Goal: Task Accomplishment & Management: Manage account settings

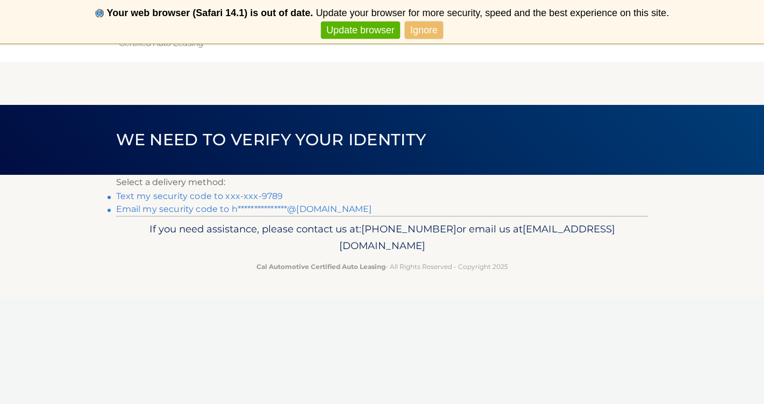
click at [241, 196] on link "Text my security code to xxx-xxx-9789" at bounding box center [199, 196] width 167 height 10
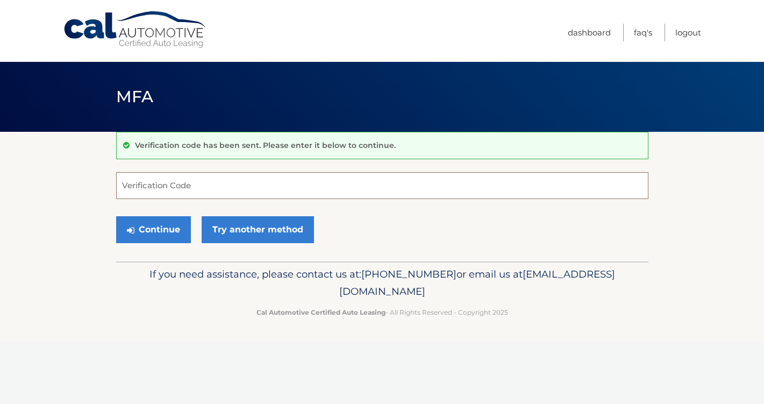
click at [232, 188] on input "Verification Code" at bounding box center [382, 185] width 532 height 27
type input "026025"
click at [170, 226] on button "Continue" at bounding box center [153, 229] width 75 height 27
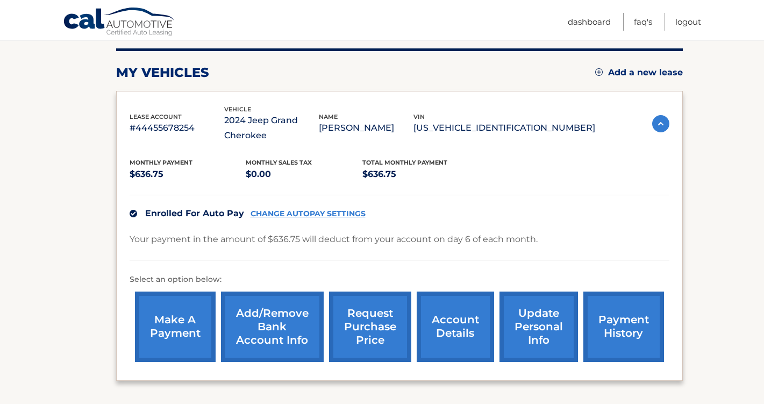
scroll to position [133, 0]
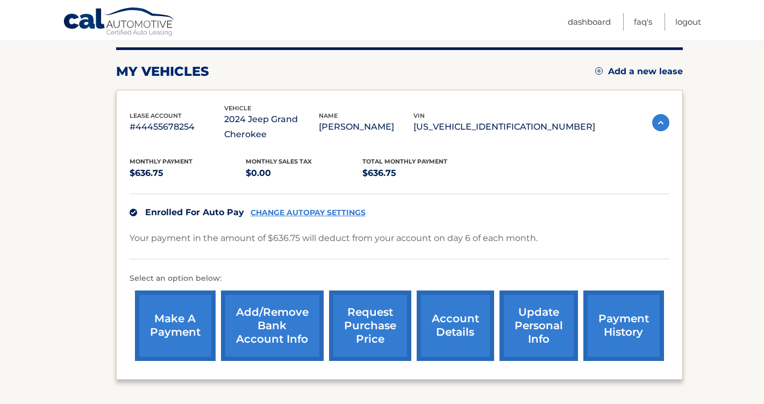
click at [282, 317] on link "Add/Remove bank account info" at bounding box center [272, 325] width 103 height 70
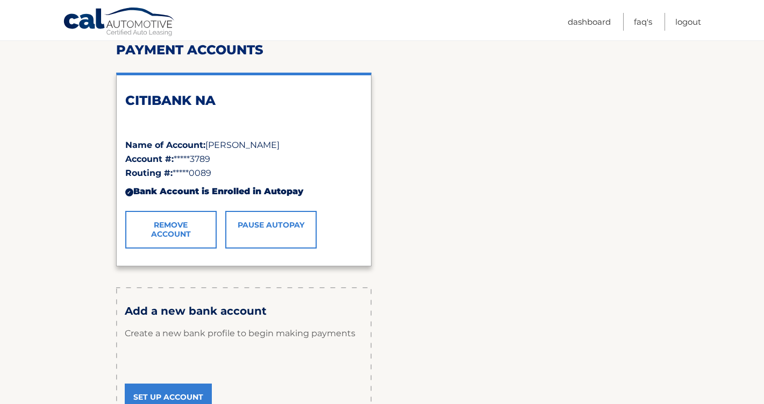
scroll to position [207, 0]
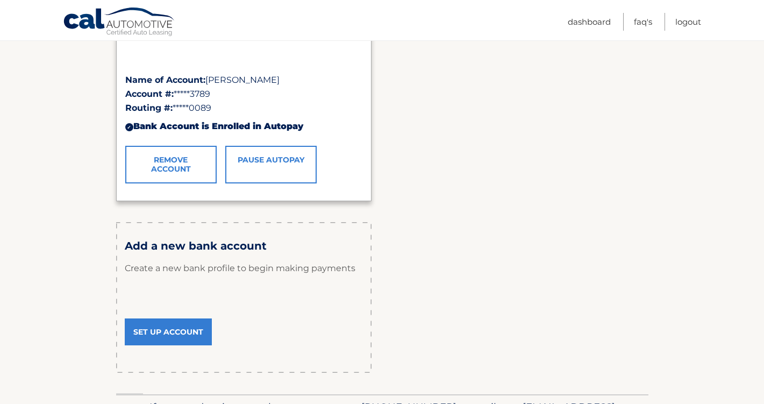
click at [160, 325] on link "Set Up Account" at bounding box center [168, 331] width 87 height 27
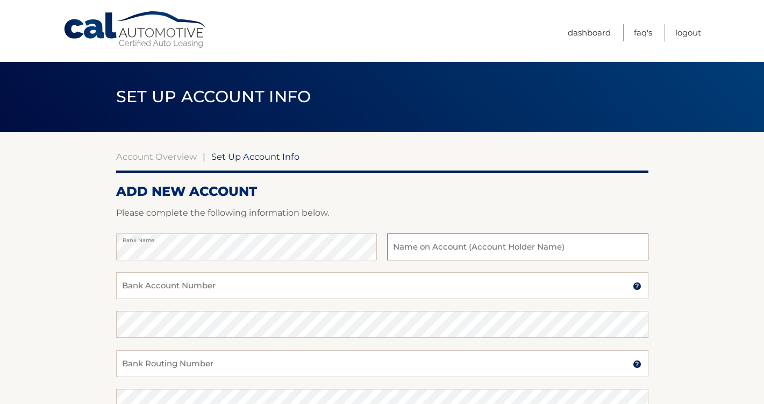
click at [424, 252] on input "text" at bounding box center [517, 246] width 261 height 27
type input "[PERSON_NAME]"
click at [378, 283] on input "Bank Account Number" at bounding box center [382, 285] width 532 height 27
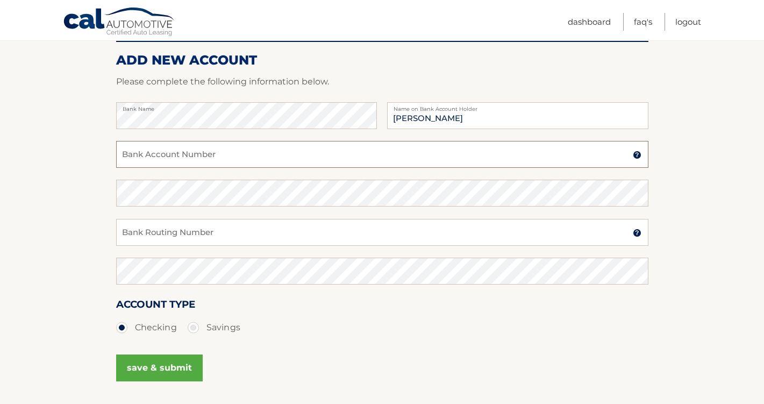
scroll to position [125, 0]
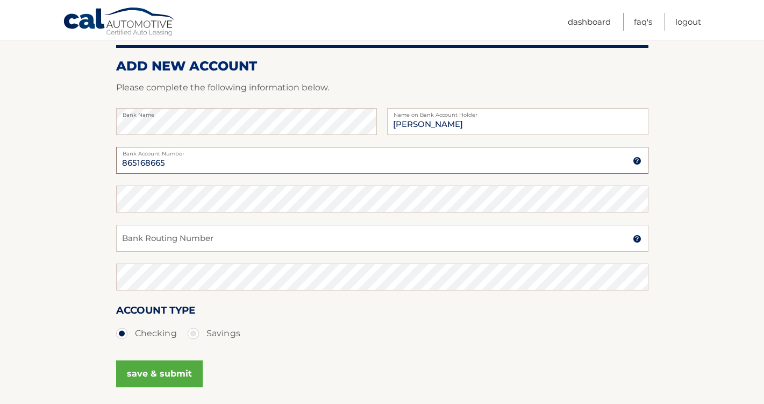
type input "865168665"
click at [341, 230] on input "Bank Routing Number" at bounding box center [382, 238] width 532 height 27
type input "021000021"
click at [156, 371] on button "save & submit" at bounding box center [159, 373] width 87 height 27
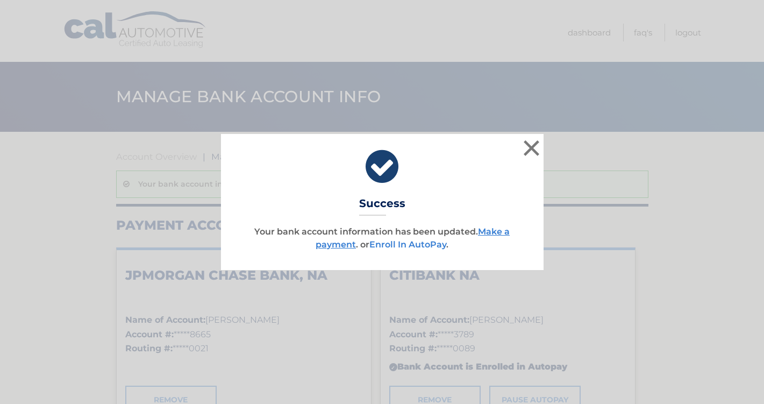
click at [426, 245] on link "Enroll In AutoPay" at bounding box center [407, 244] width 77 height 10
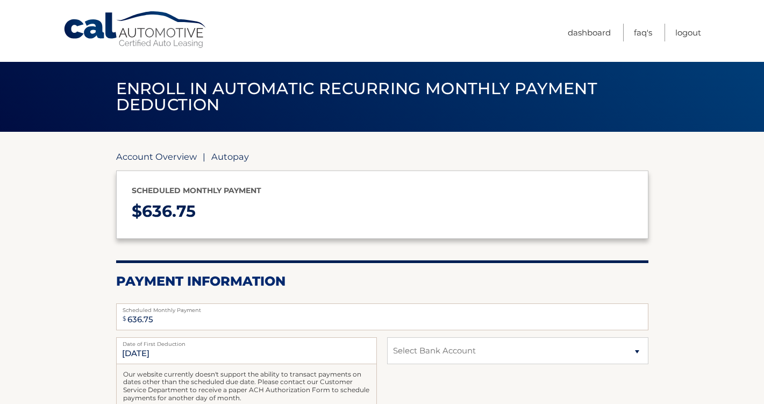
click at [164, 155] on link "Account Overview" at bounding box center [156, 156] width 81 height 11
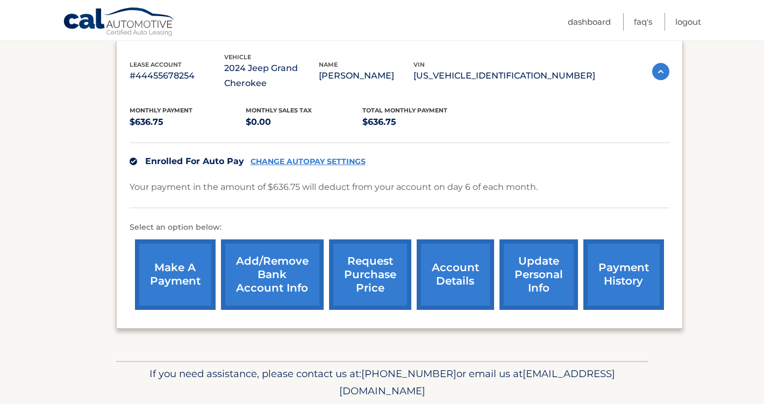
scroll to position [185, 0]
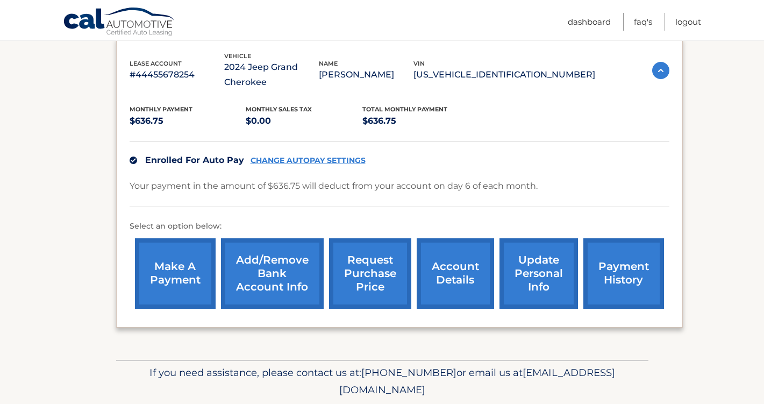
click at [284, 163] on link "CHANGE AUTOPAY SETTINGS" at bounding box center [307, 160] width 115 height 9
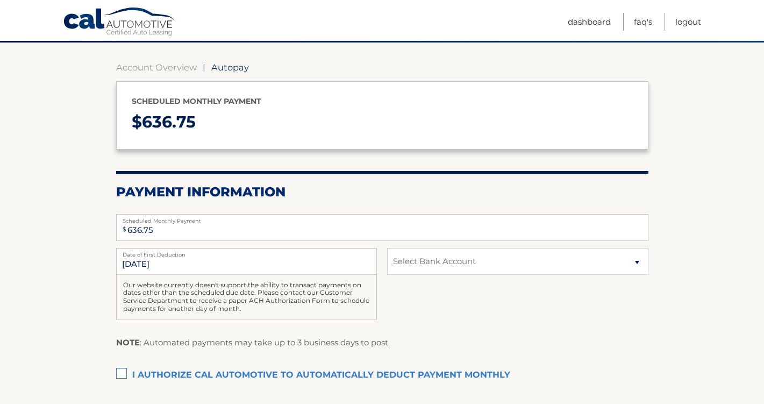
scroll to position [90, 0]
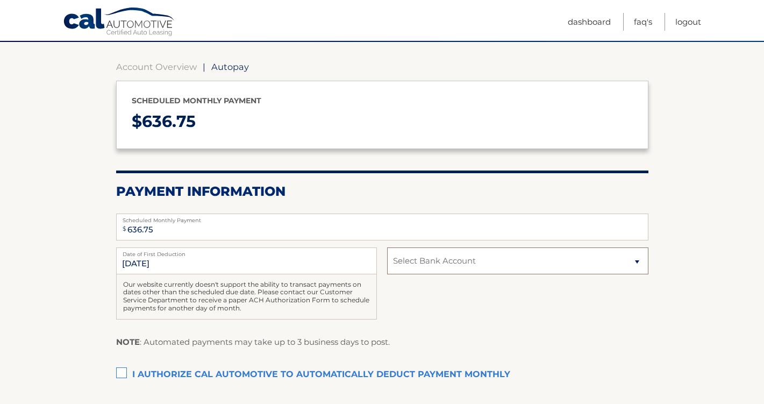
select select "YTkzMzYxOTUtYTNhZi00YzkxLWE0ZmItYWIwMzAwM2Q5MzRi"
click at [124, 368] on label "I authorize cal automotive to automatically deduct payment monthly This checkbo…" at bounding box center [382, 374] width 532 height 21
click at [0, 0] on input "I authorize cal automotive to automatically deduct payment monthly This checkbo…" at bounding box center [0, 0] width 0 height 0
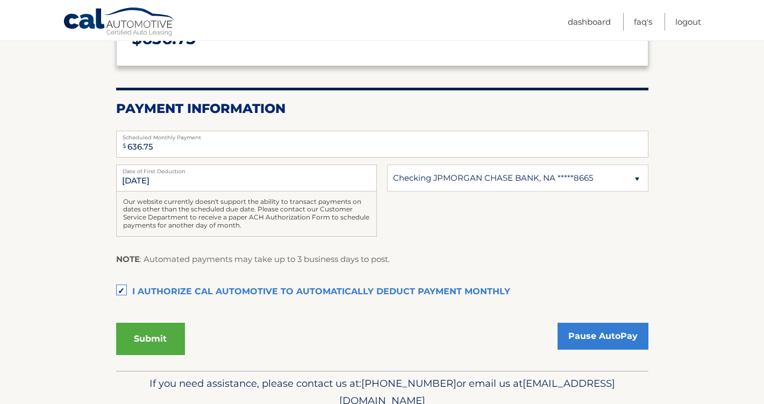
scroll to position [177, 0]
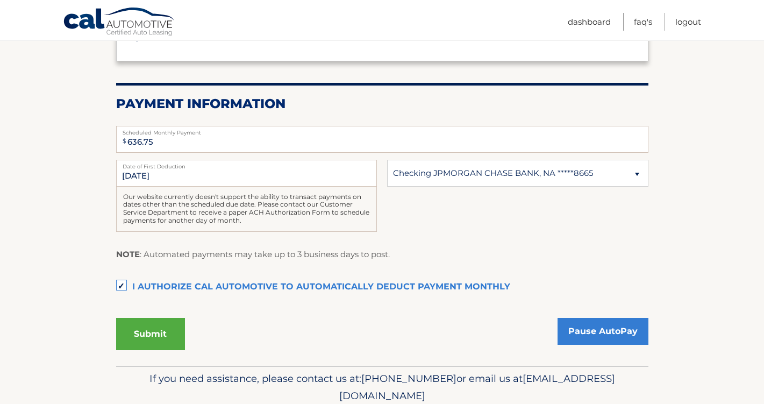
click at [161, 328] on button "Submit" at bounding box center [150, 334] width 69 height 32
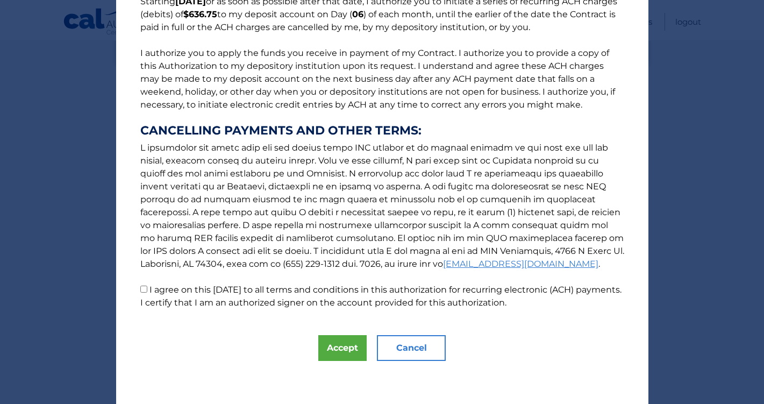
scroll to position [104, 0]
click at [145, 289] on input "I agree on this [DATE] to all terms and conditions in this authorization for re…" at bounding box center [143, 288] width 7 height 7
checkbox input "true"
click at [334, 347] on button "Accept" at bounding box center [342, 348] width 48 height 26
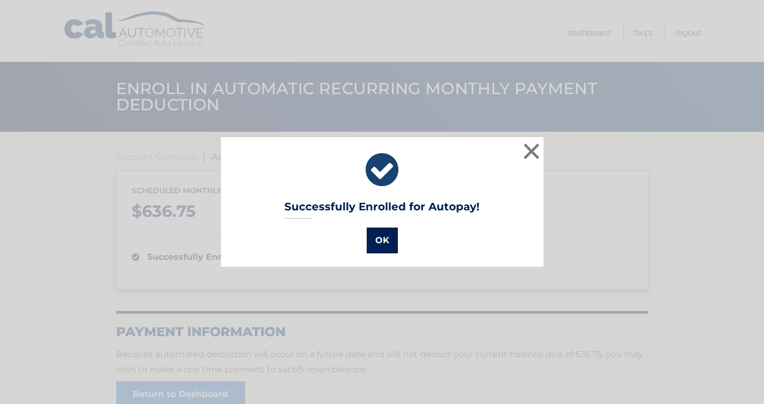
click at [383, 242] on button "OK" at bounding box center [382, 240] width 31 height 26
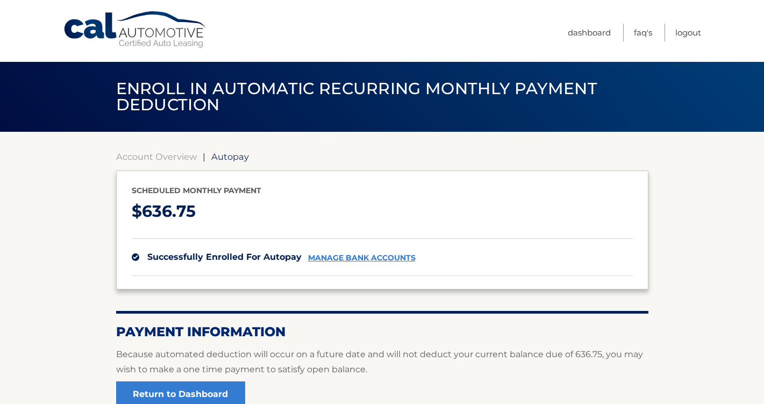
click at [364, 256] on link "manage bank accounts" at bounding box center [361, 257] width 107 height 9
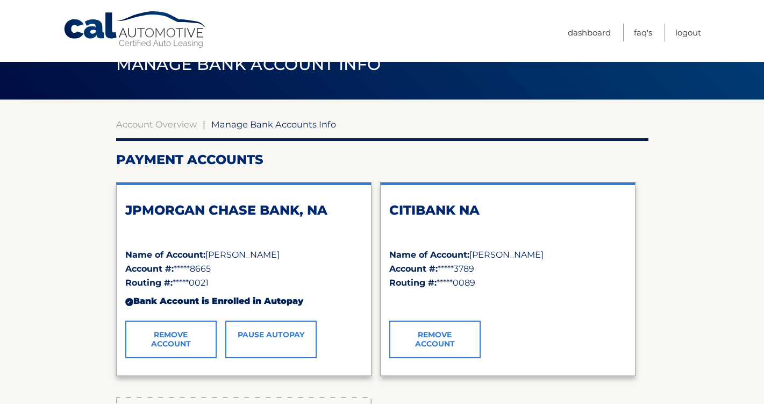
scroll to position [54, 0]
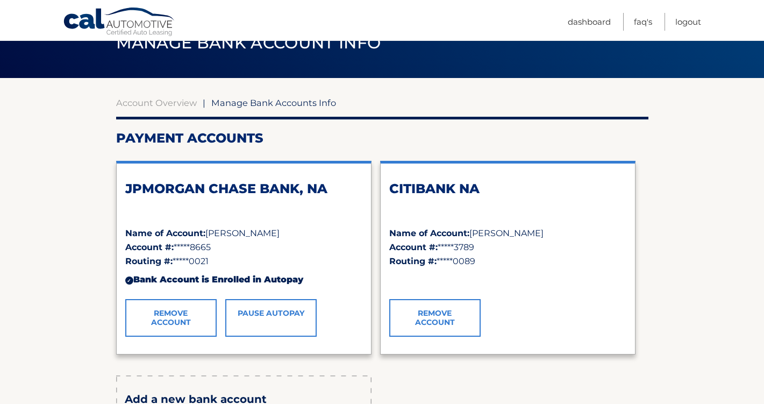
click at [444, 316] on link "Remove Account" at bounding box center [434, 318] width 91 height 38
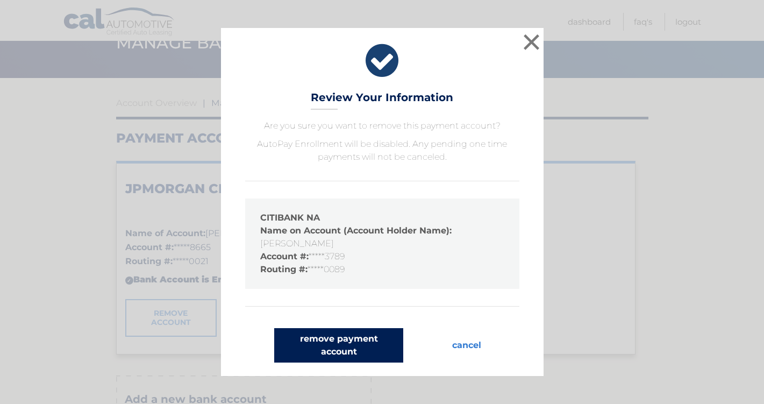
click at [349, 340] on button "remove payment account" at bounding box center [338, 345] width 129 height 34
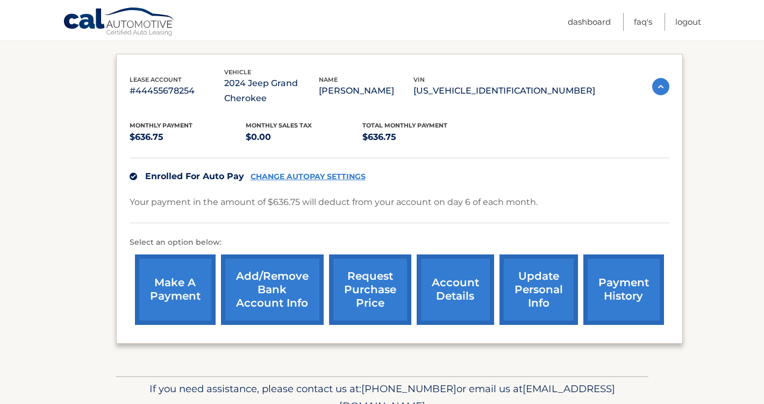
scroll to position [169, 0]
click at [451, 279] on link "account details" at bounding box center [455, 289] width 77 height 70
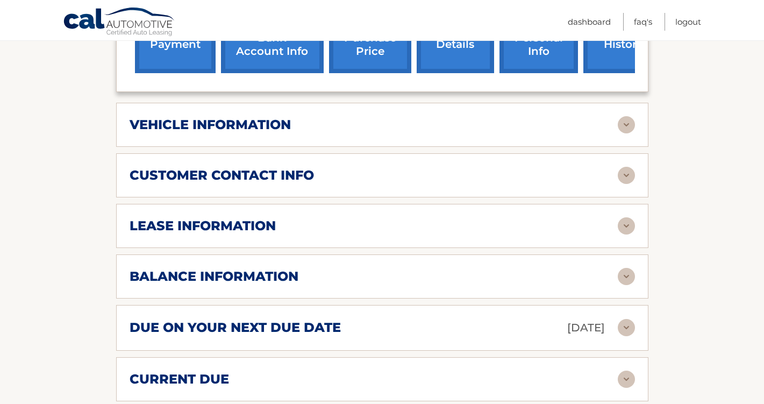
scroll to position [507, 0]
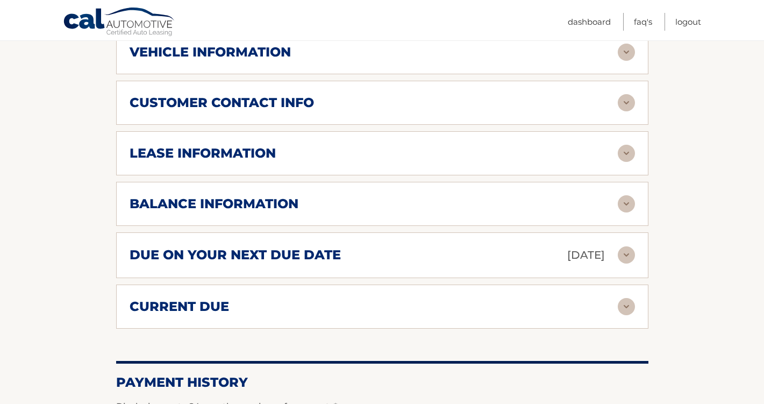
click at [622, 254] on img at bounding box center [626, 254] width 17 height 17
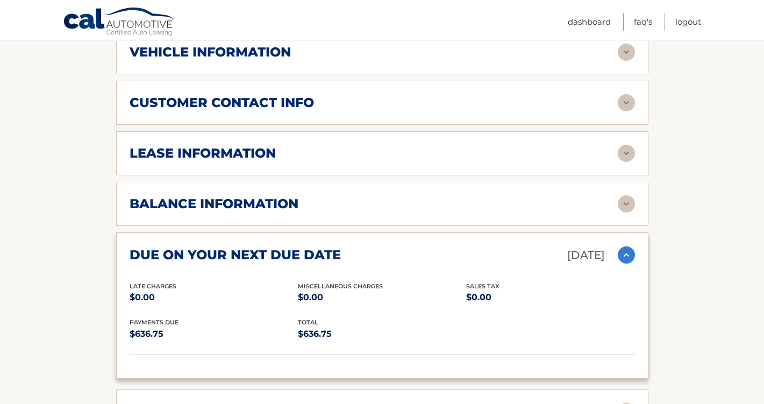
click at [622, 254] on img at bounding box center [626, 254] width 17 height 17
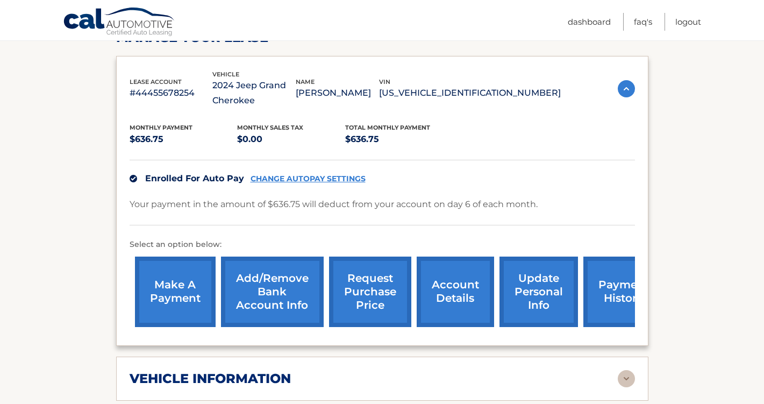
scroll to position [178, 0]
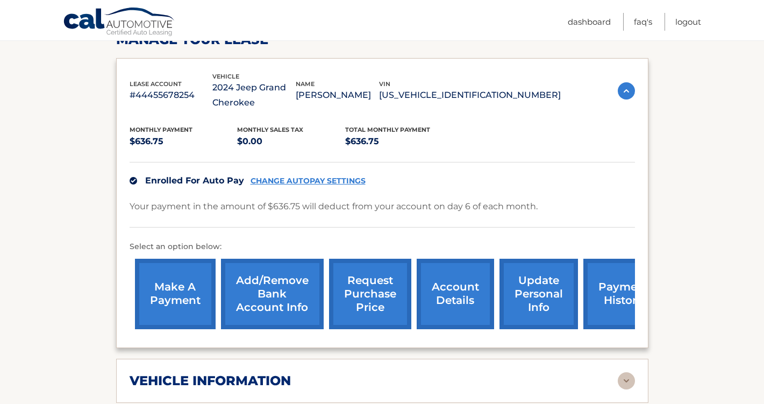
click at [297, 178] on link "CHANGE AUTOPAY SETTINGS" at bounding box center [307, 180] width 115 height 9
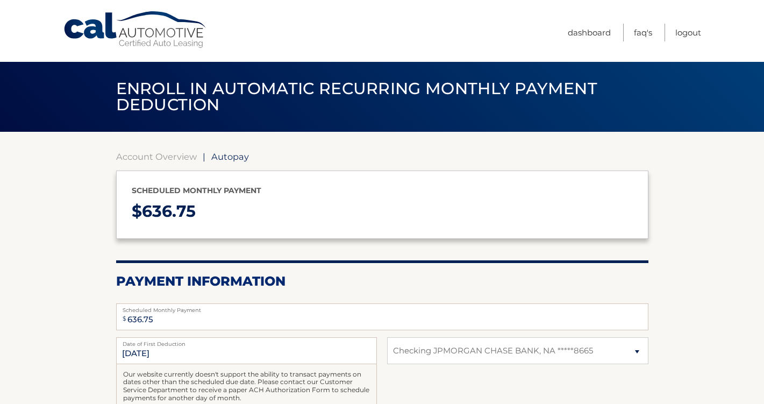
select select "YTkzMzYxOTUtYTNhZi00YzkxLWE0ZmItYWIwMzAwM2Q5MzRi"
